Goal: Task Accomplishment & Management: Use online tool/utility

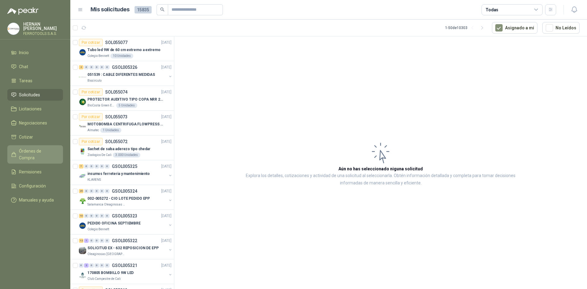
click at [51, 151] on span "Órdenes de Compra" at bounding box center [38, 154] width 38 height 13
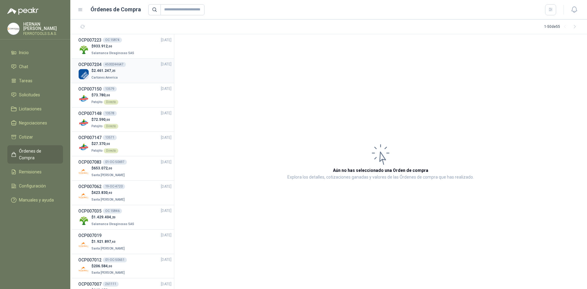
click at [118, 71] on div "$ 2.461.247 ,25 Cartones America" at bounding box center [124, 74] width 93 height 13
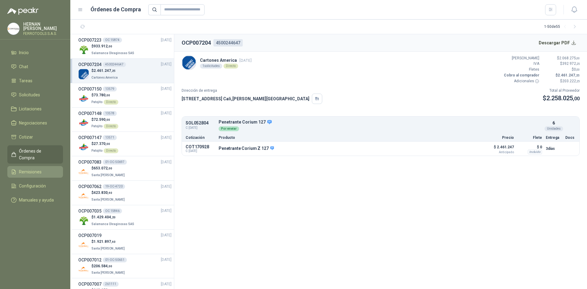
click at [32, 168] on span "Remisiones" at bounding box center [30, 171] width 23 height 7
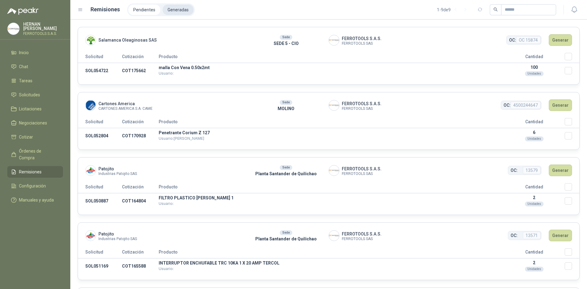
click at [191, 9] on li "Generadas" at bounding box center [178, 10] width 31 height 10
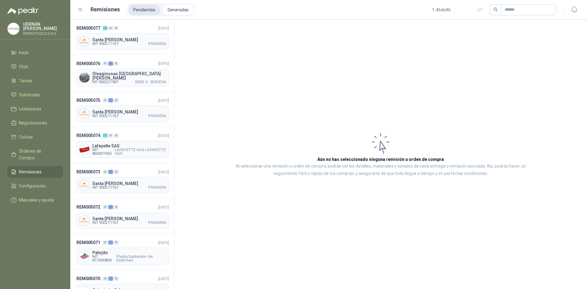
click at [141, 9] on li "Pendientes" at bounding box center [144, 10] width 32 height 10
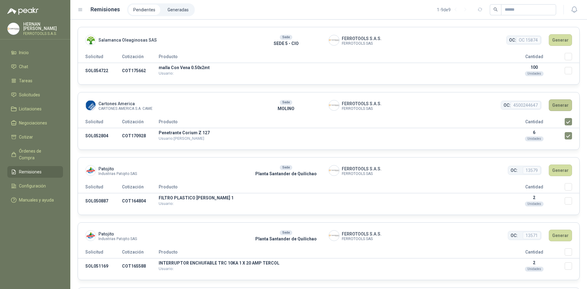
click at [557, 105] on button "Generar" at bounding box center [559, 105] width 23 height 12
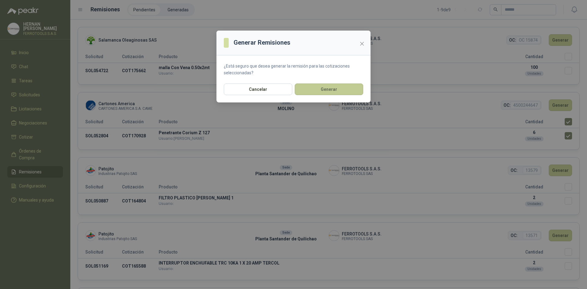
click at [348, 91] on button "Generar" at bounding box center [328, 89] width 68 height 12
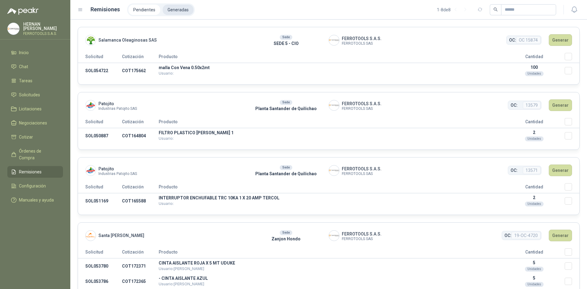
click at [175, 10] on li "Generadas" at bounding box center [178, 10] width 31 height 10
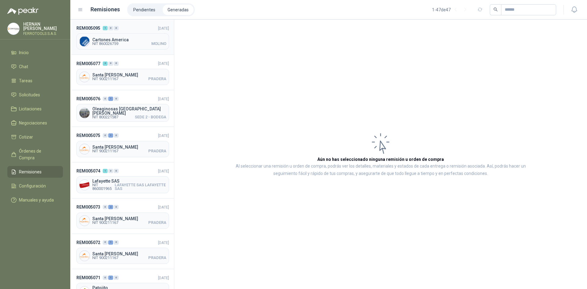
click at [158, 30] on span "[DATE]" at bounding box center [163, 28] width 11 height 7
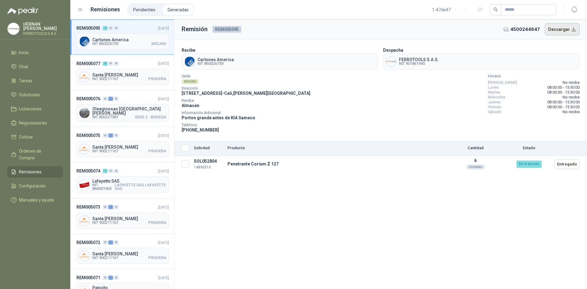
click at [560, 27] on button "Descargar" at bounding box center [561, 29] width 35 height 12
click at [564, 28] on button "Descargar" at bounding box center [561, 29] width 35 height 12
